Goal: Information Seeking & Learning: Learn about a topic

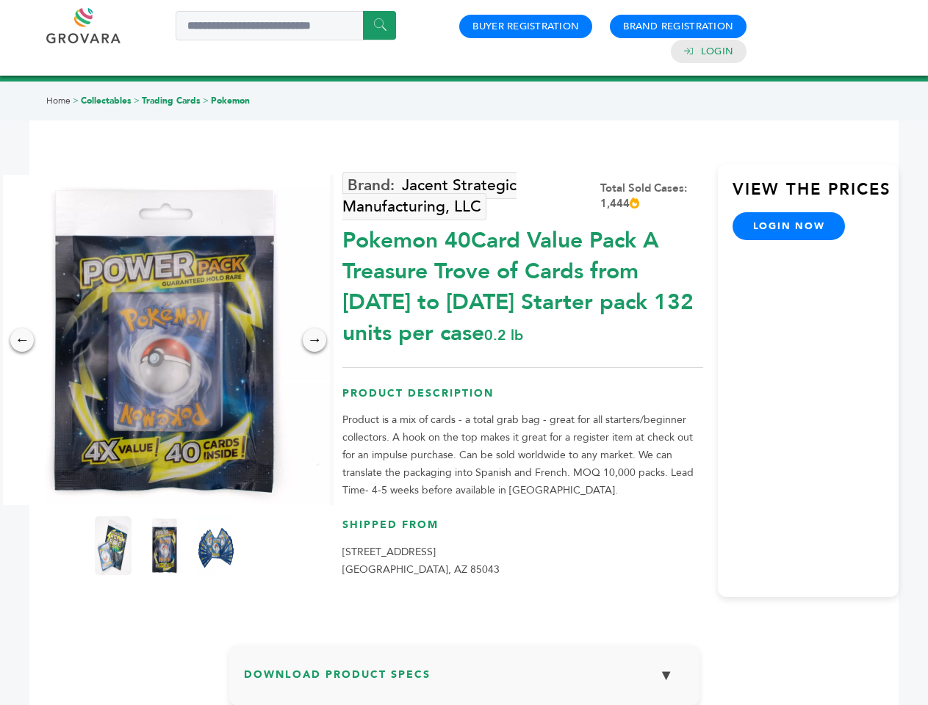
click at [165, 340] on img at bounding box center [164, 340] width 331 height 331
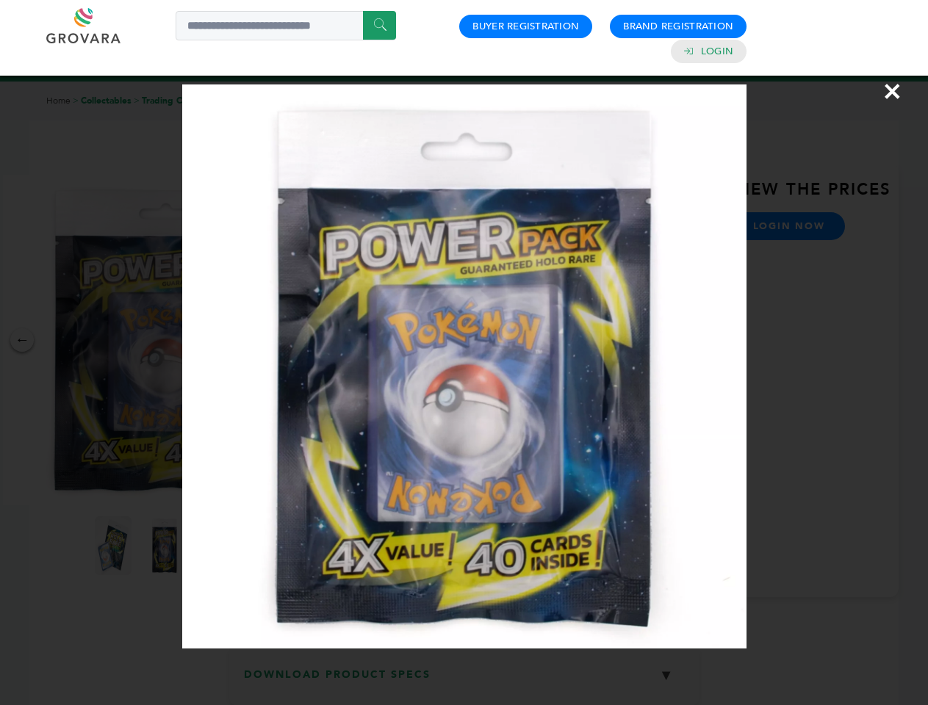
click at [22, 340] on div "×" at bounding box center [464, 352] width 928 height 705
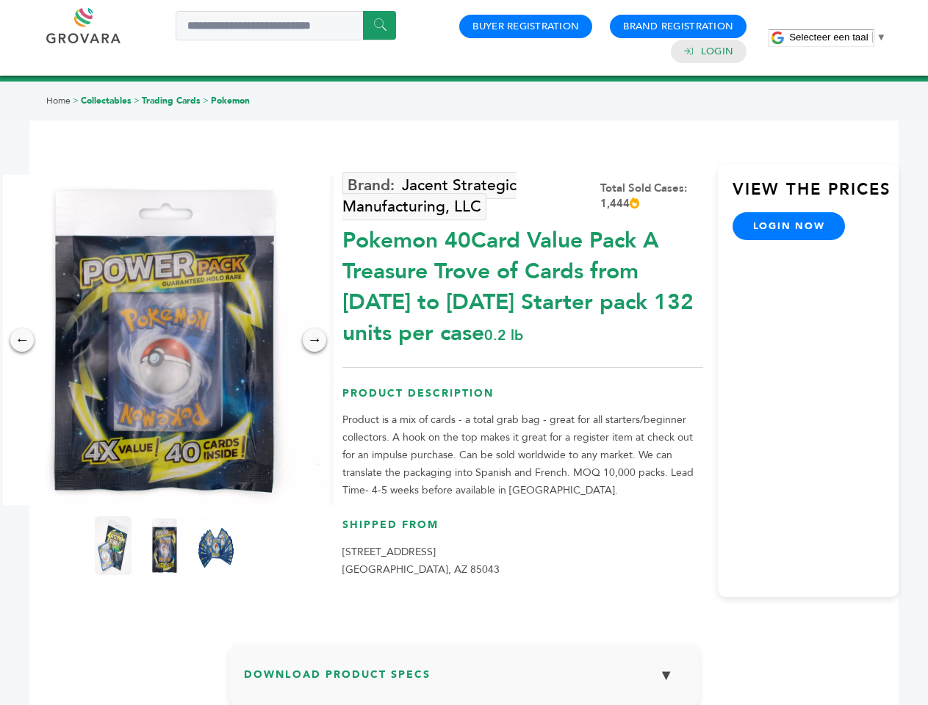
click at [314, 340] on div "→" at bounding box center [315, 340] width 24 height 24
click at [113, 546] on img at bounding box center [113, 545] width 37 height 59
click at [0, 0] on div "×" at bounding box center [0, 0] width 0 height 0
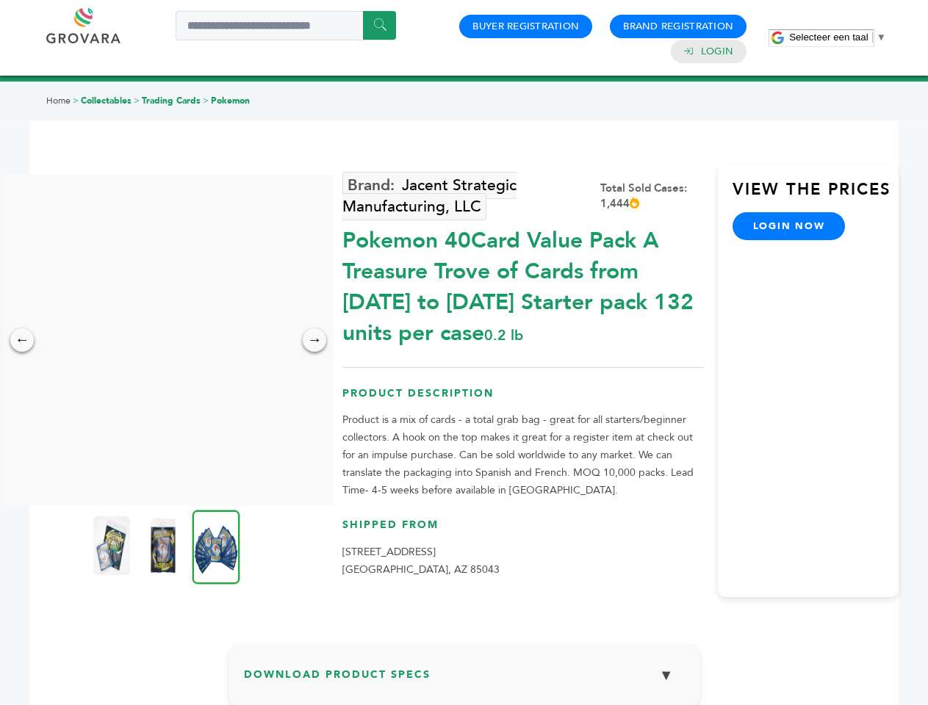
click at [216, 546] on img at bounding box center [216, 547] width 48 height 74
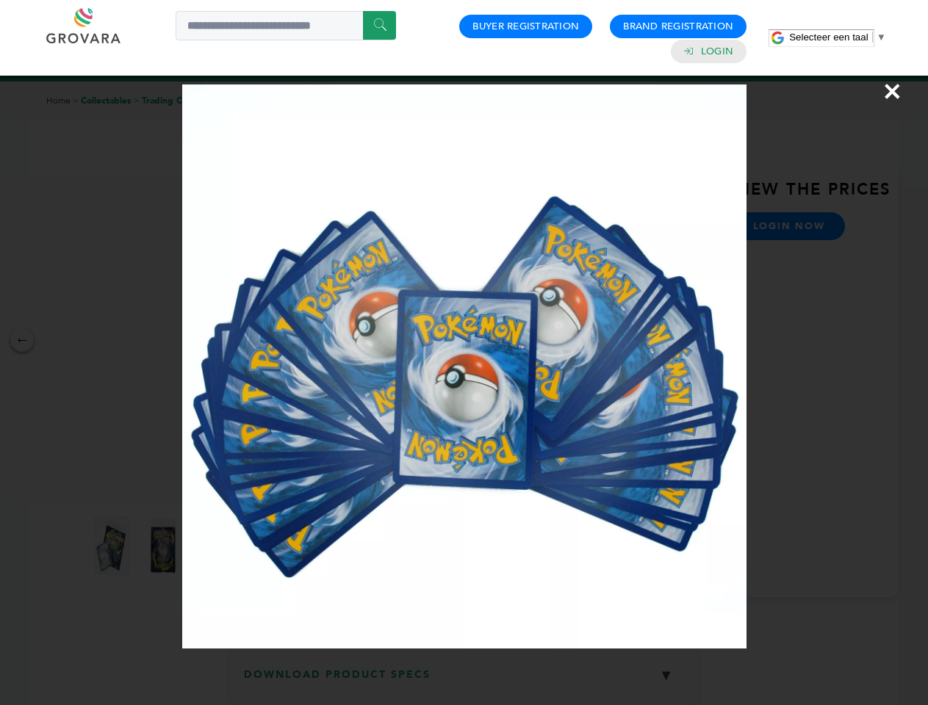
click at [464, 681] on div "×" at bounding box center [464, 352] width 928 height 705
